Goal: Find specific page/section: Find specific page/section

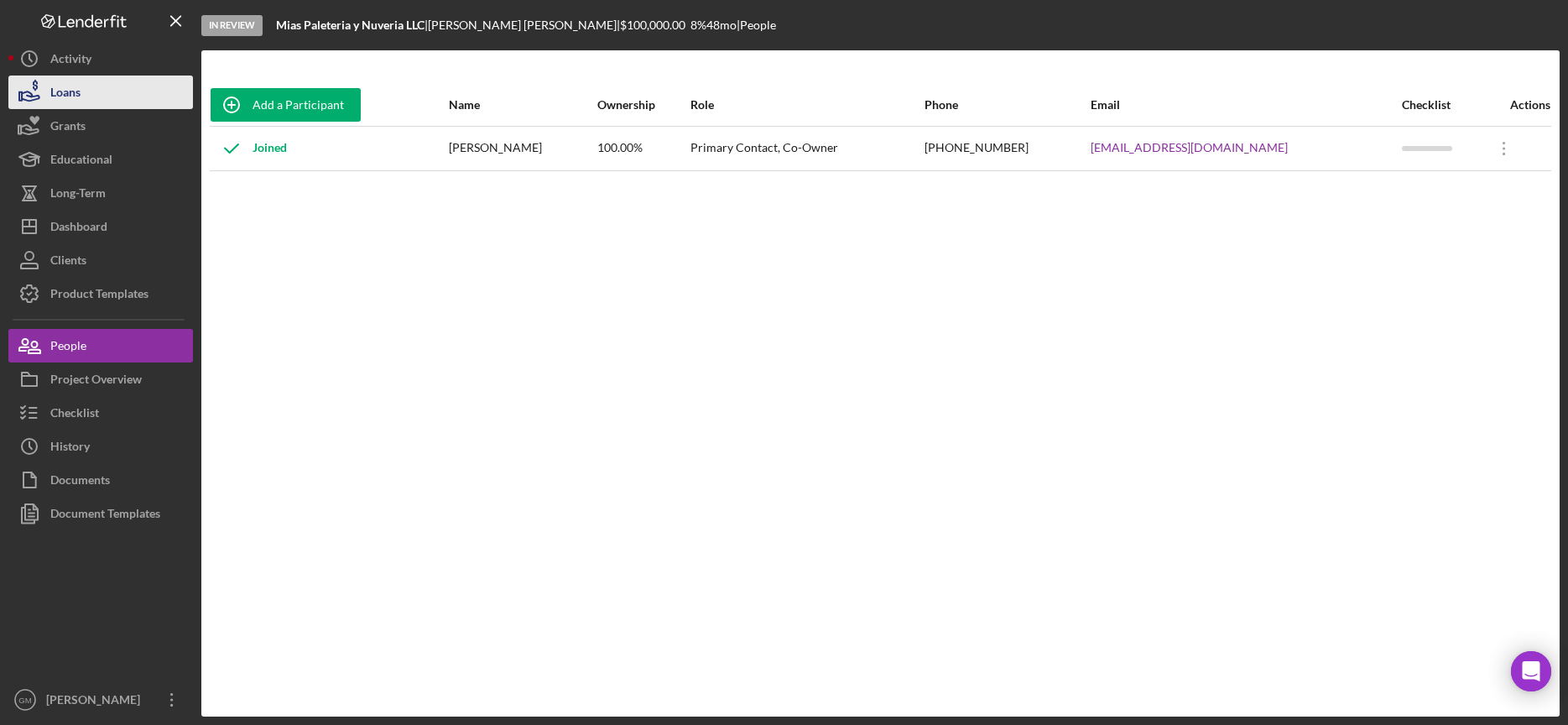
click at [72, 91] on div "Loans" at bounding box center [65, 94] width 30 height 38
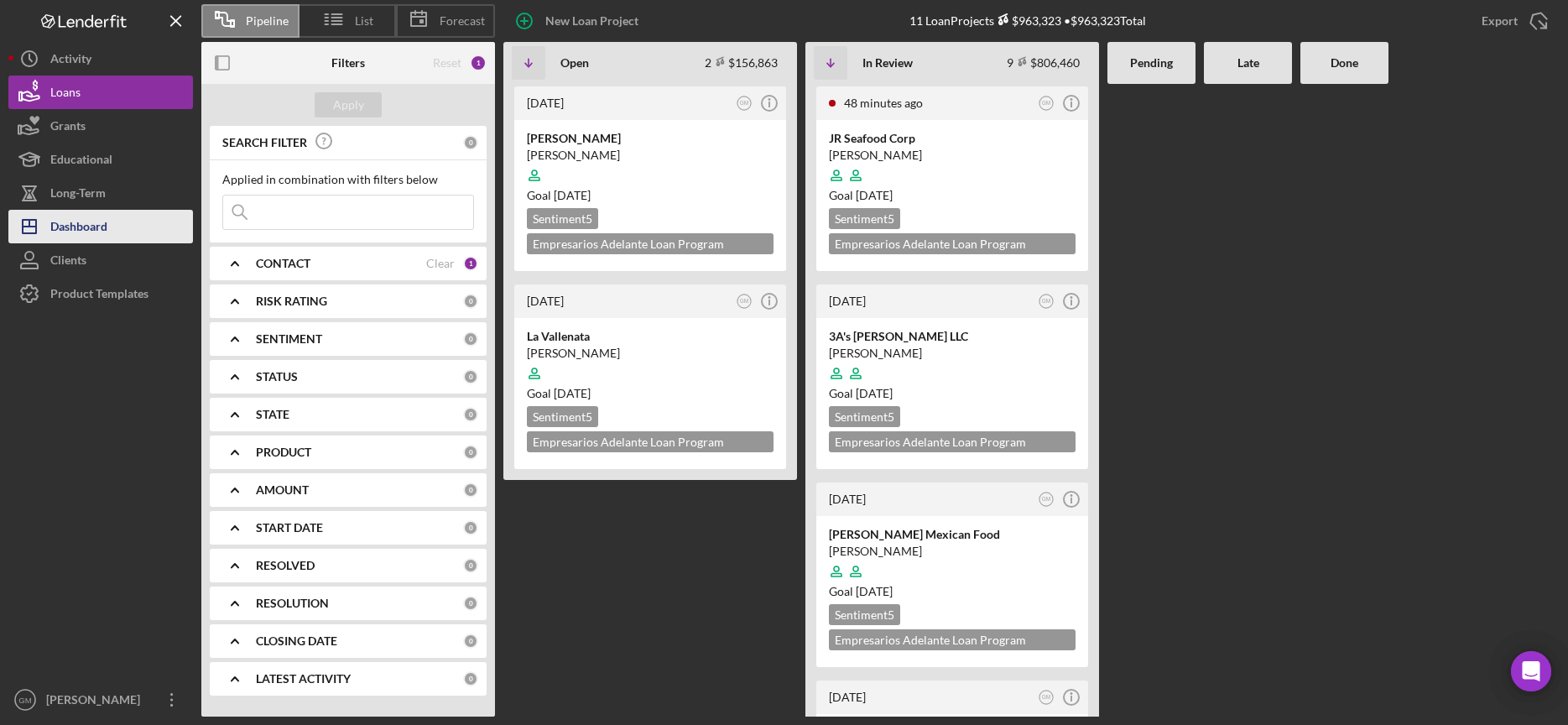
click at [92, 231] on div "Dashboard" at bounding box center [78, 228] width 57 height 38
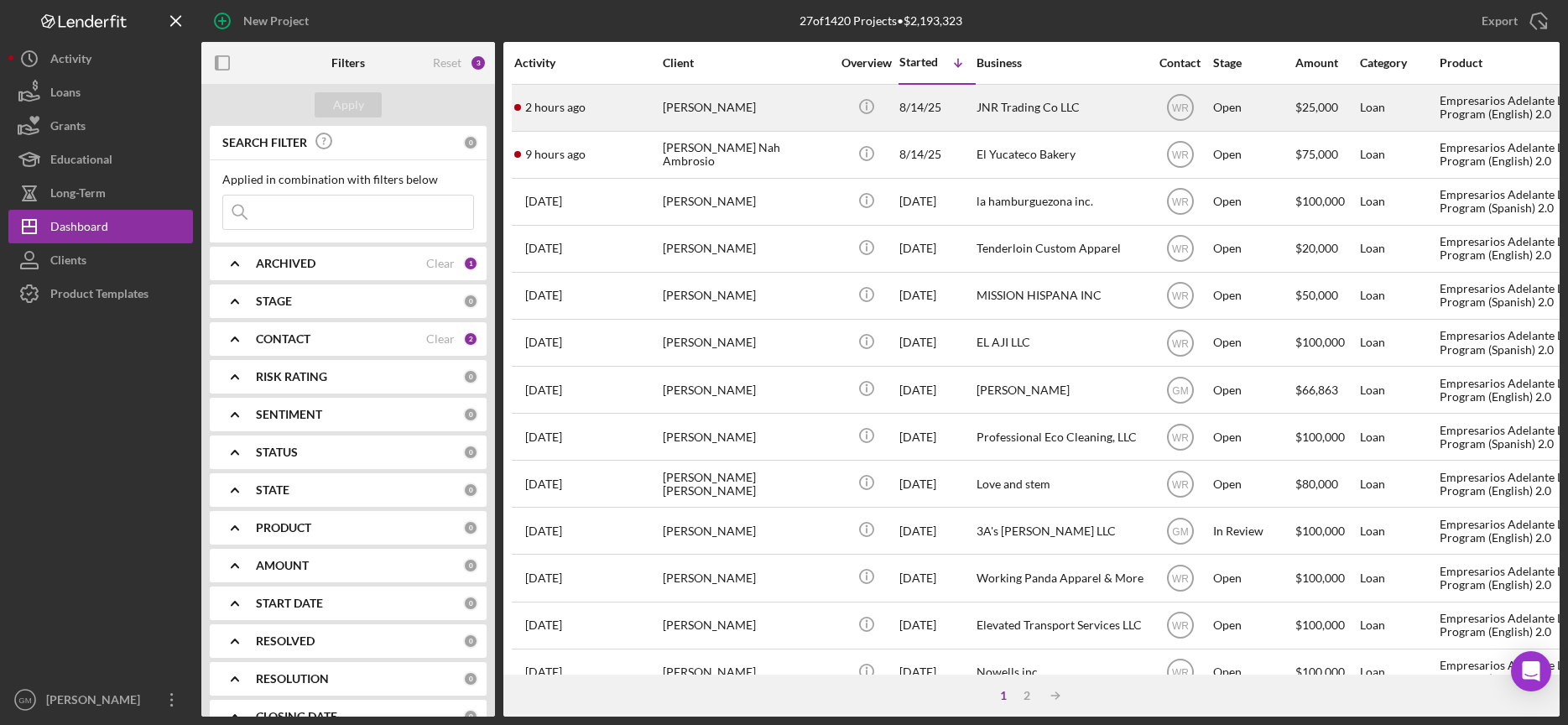
click at [1035, 114] on div "JNR Trading Co LLC" at bounding box center [1060, 107] width 168 height 44
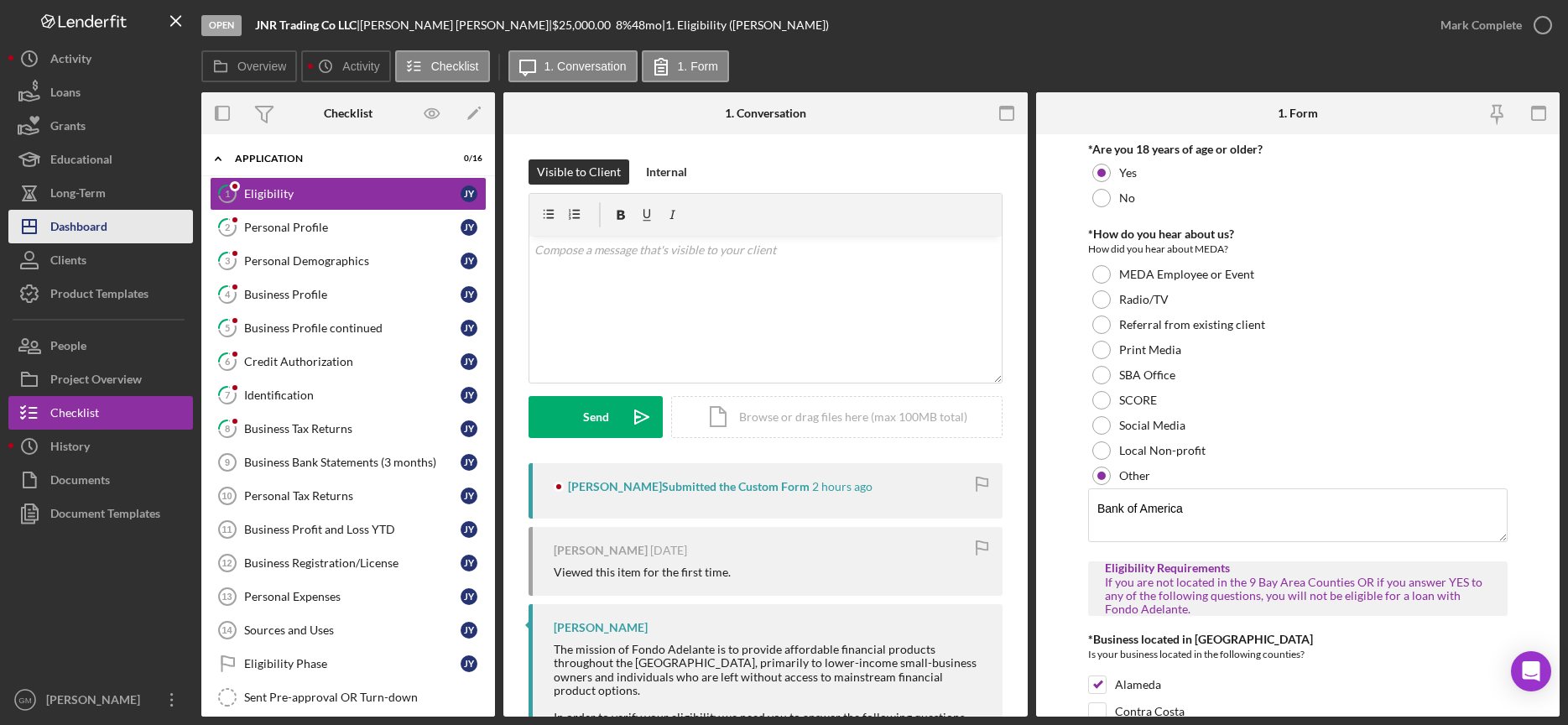
click at [82, 230] on div "Dashboard" at bounding box center [78, 228] width 57 height 38
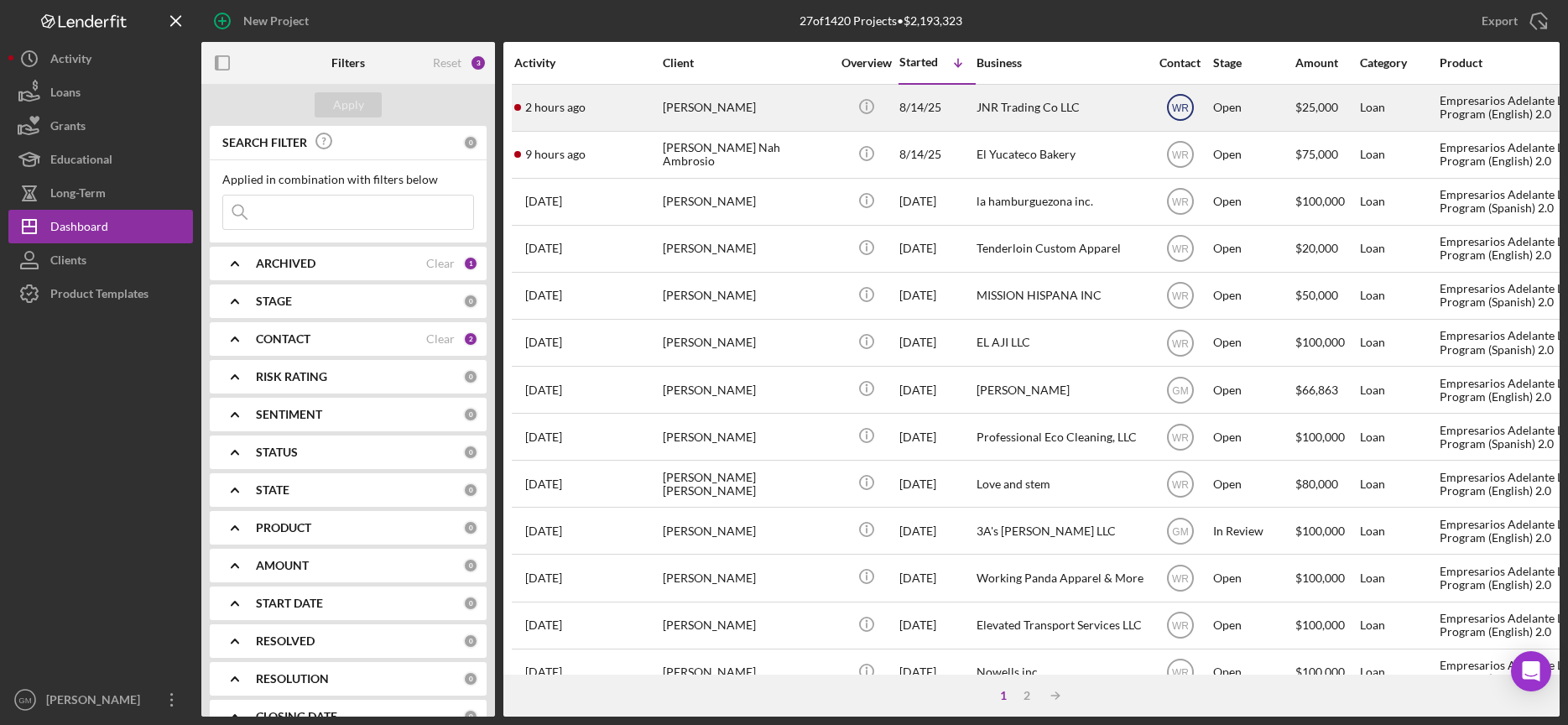
click at [1182, 103] on text "WR" at bounding box center [1180, 107] width 17 height 11
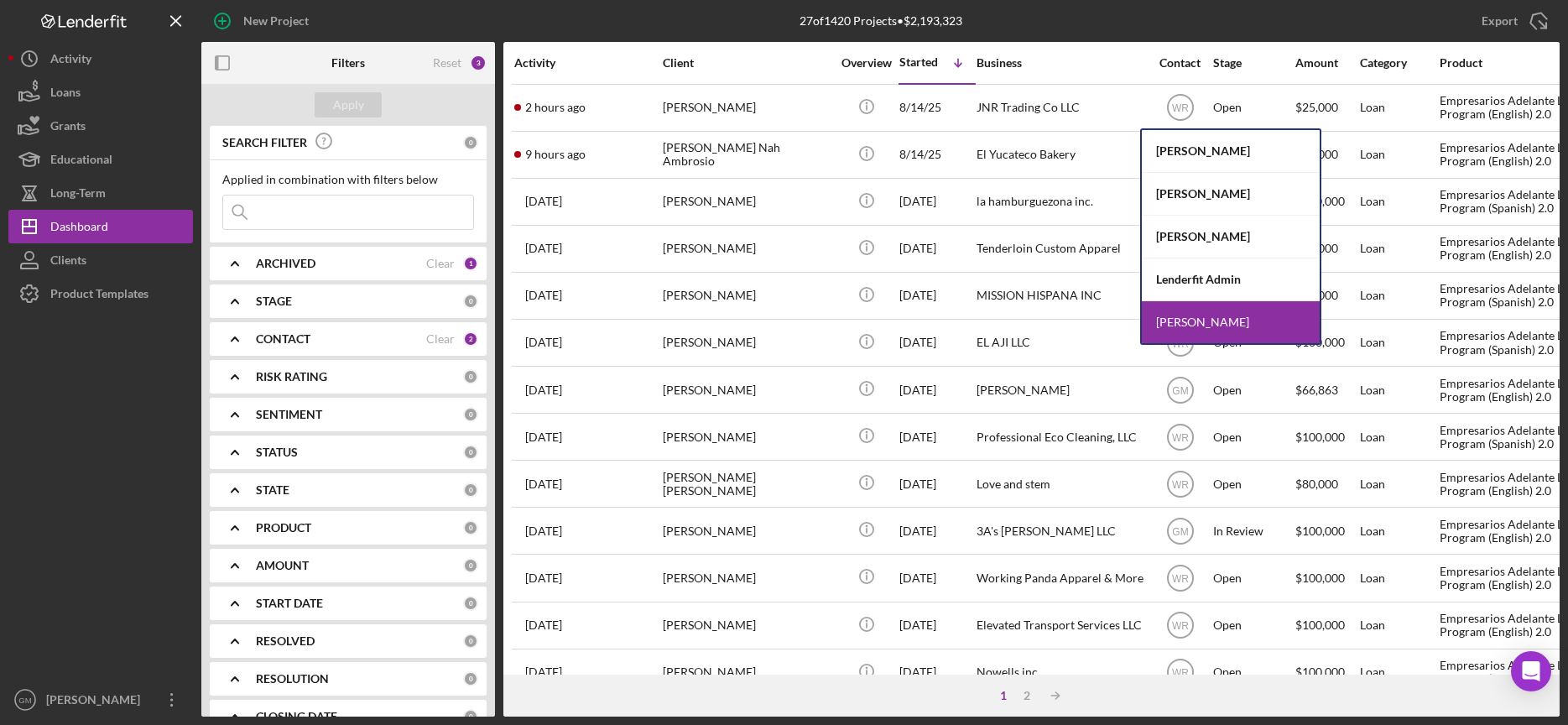
click at [1195, 324] on div "Willan Rivera" at bounding box center [1231, 322] width 178 height 42
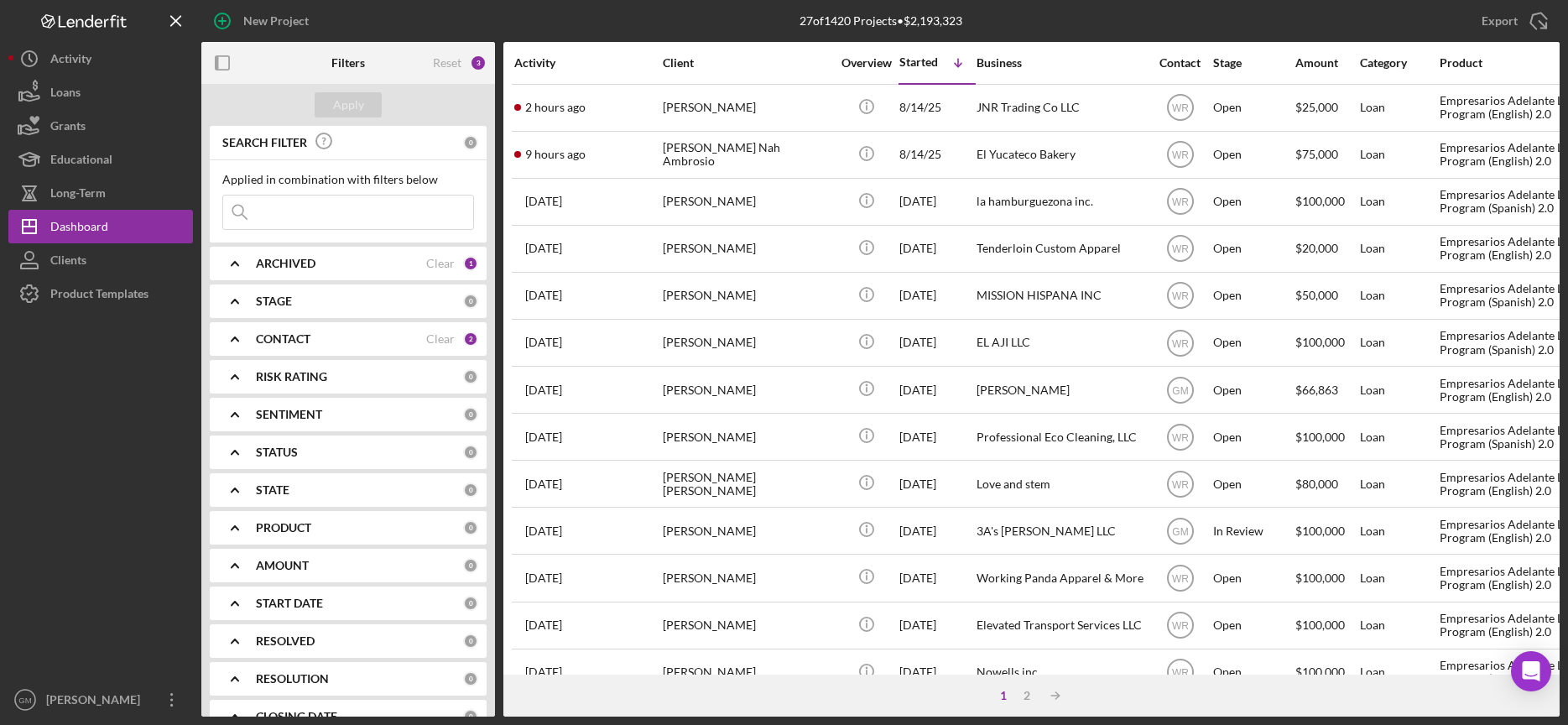
scroll to position [608, 0]
